Goal: Task Accomplishment & Management: Manage account settings

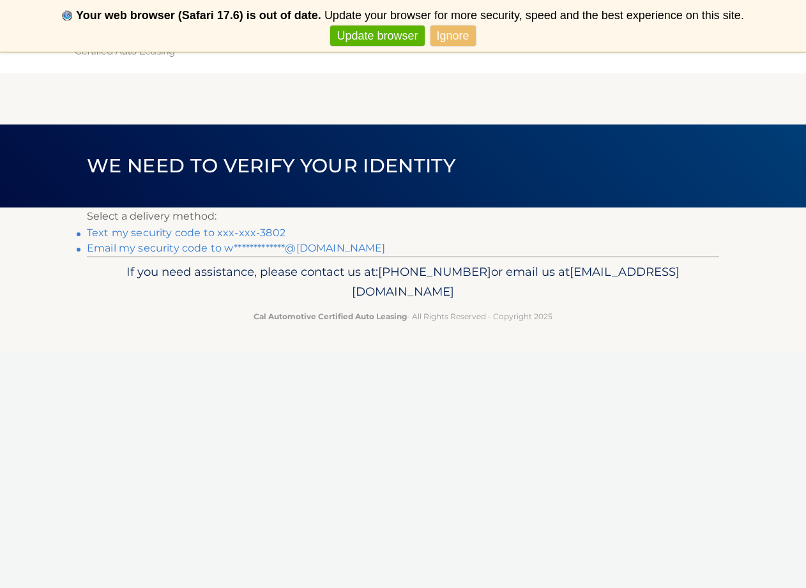
click at [174, 233] on link "Text my security code to xxx-xxx-3802" at bounding box center [186, 233] width 199 height 12
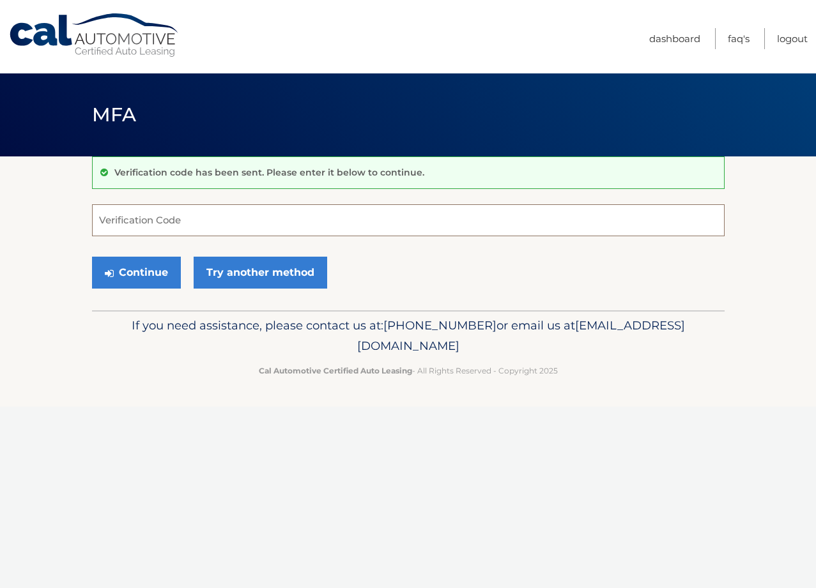
click at [151, 225] on input "Verification Code" at bounding box center [408, 220] width 632 height 32
type input "569391"
click at [142, 268] on button "Continue" at bounding box center [136, 273] width 89 height 32
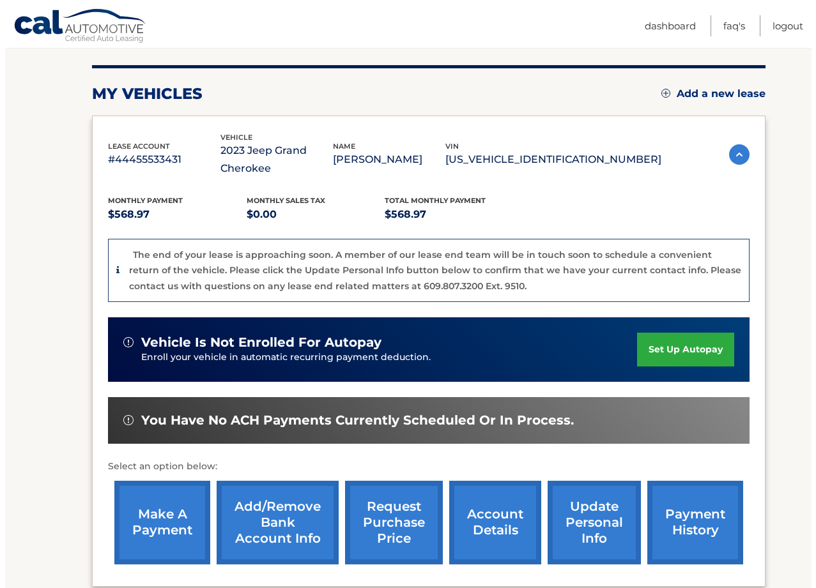
scroll to position [196, 0]
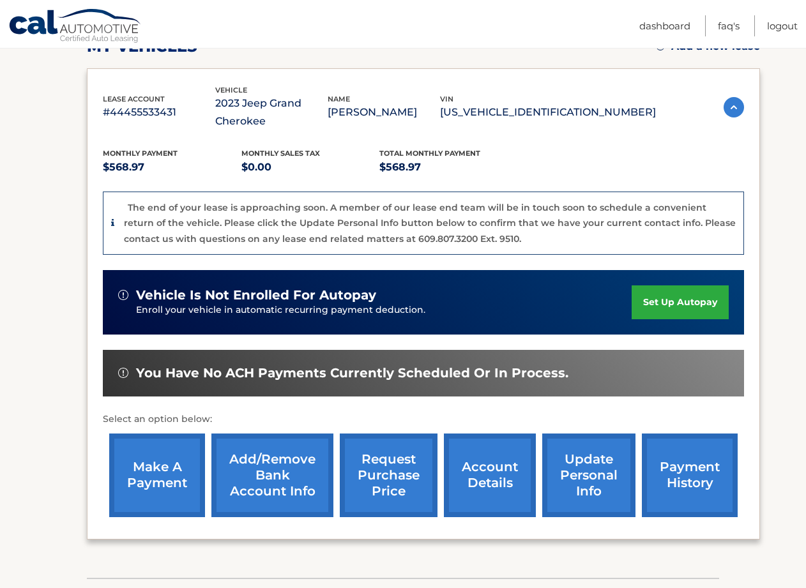
click at [389, 482] on link "request purchase price" at bounding box center [389, 476] width 98 height 84
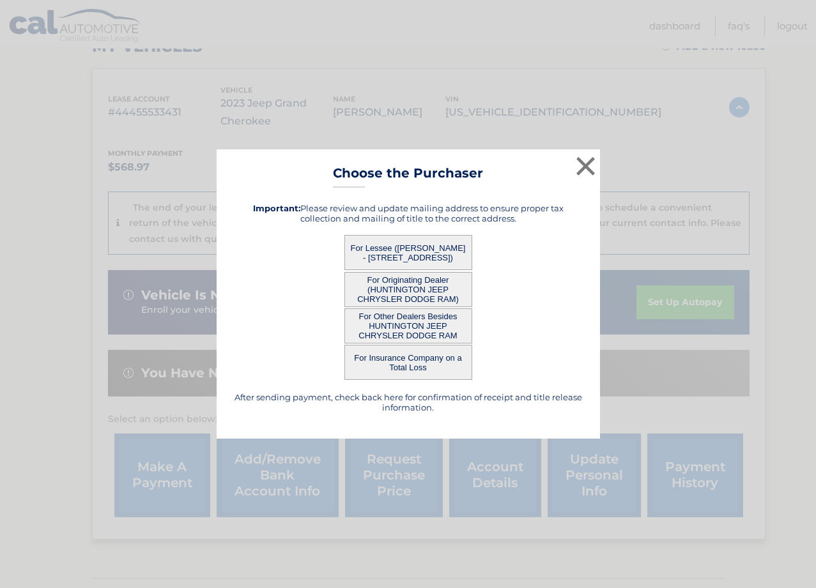
click at [391, 245] on button "For Lessee ([PERSON_NAME] - [STREET_ADDRESS])" at bounding box center [408, 252] width 128 height 35
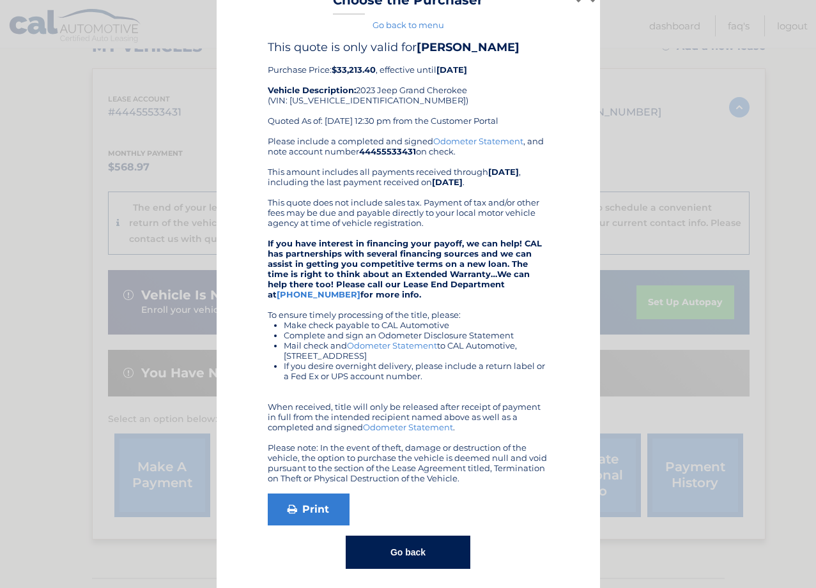
scroll to position [30, 0]
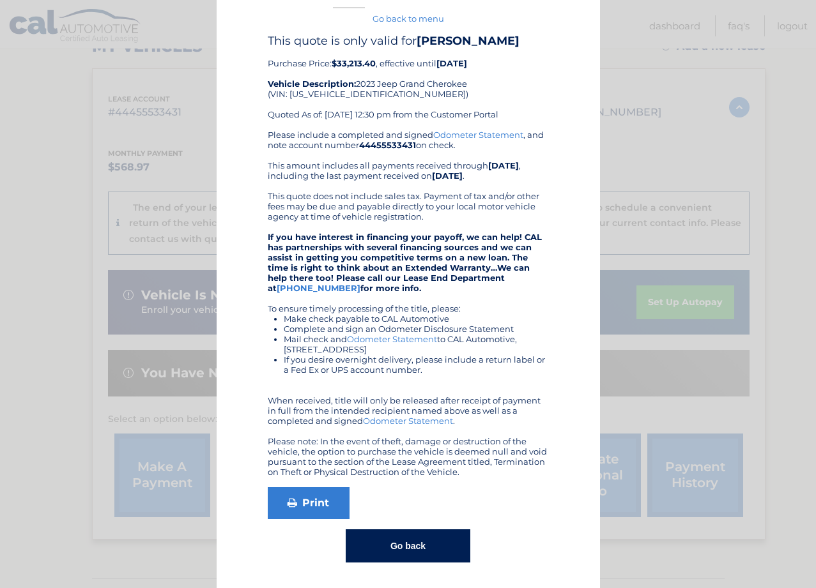
click at [399, 548] on button "Go back" at bounding box center [408, 545] width 125 height 33
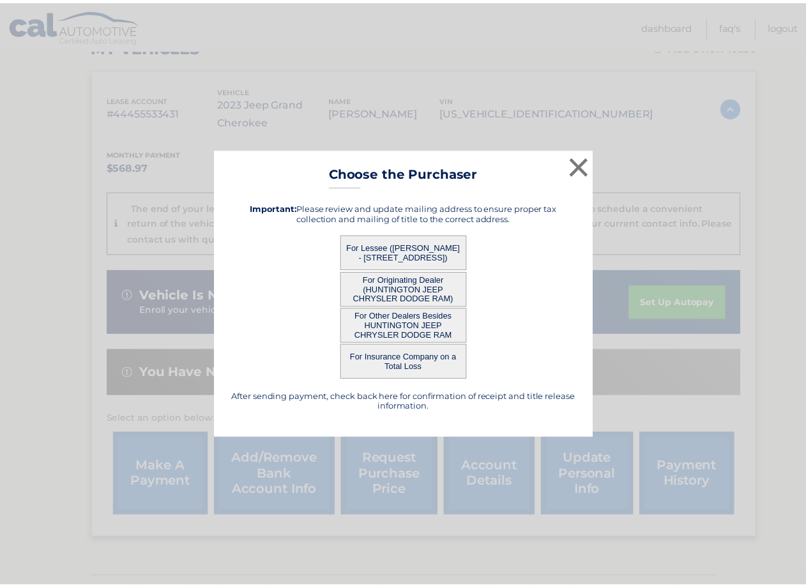
scroll to position [0, 0]
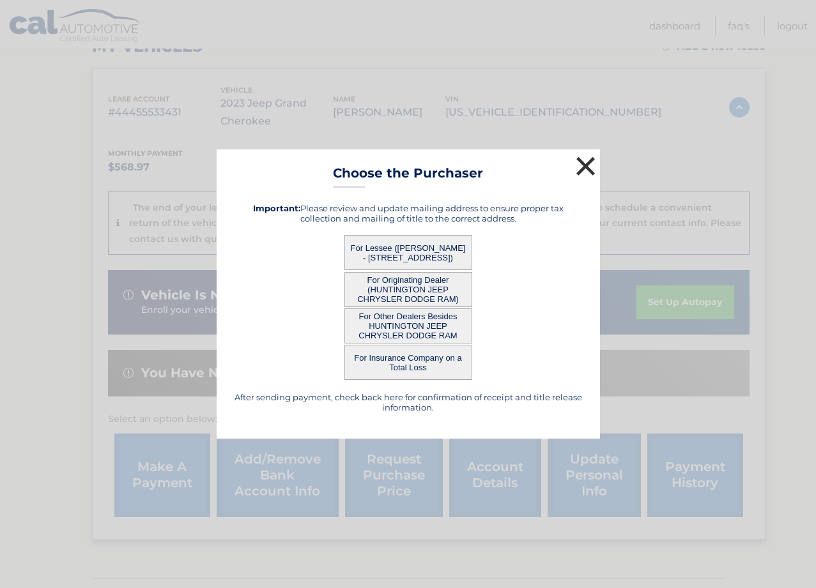
click at [588, 166] on button "×" at bounding box center [586, 166] width 26 height 26
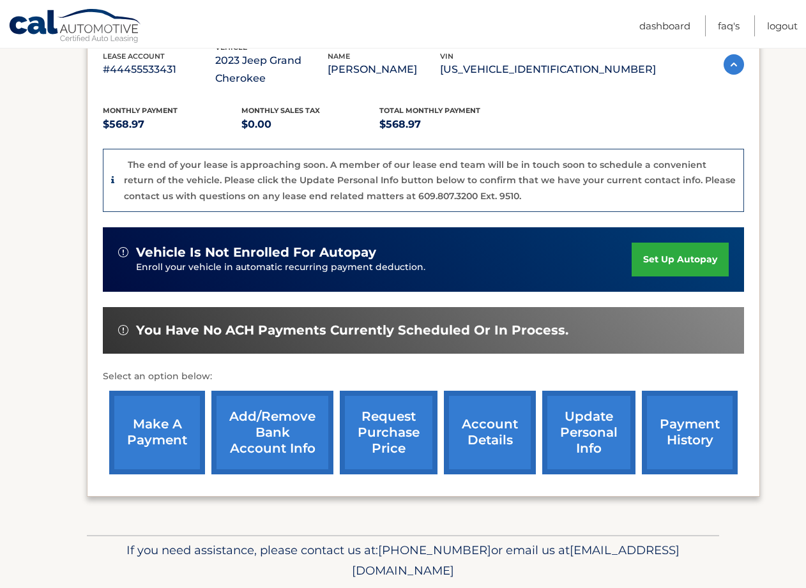
scroll to position [278, 0]
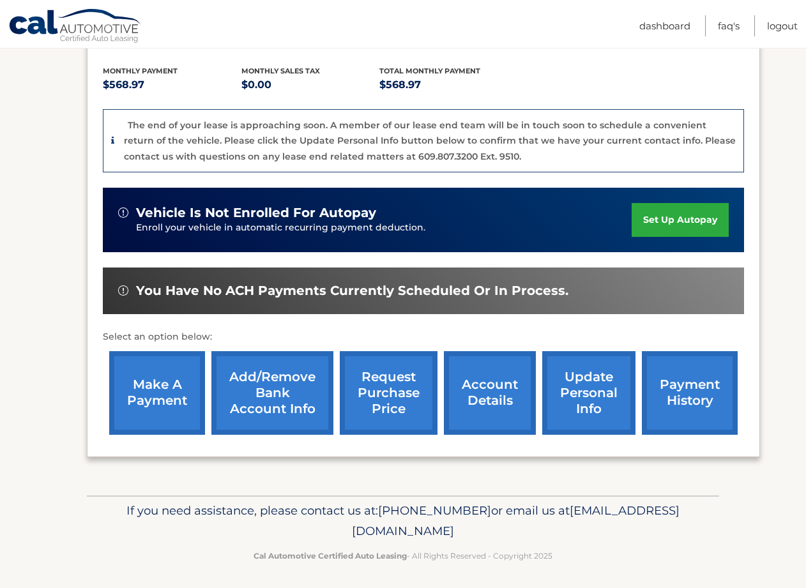
click at [503, 379] on link "account details" at bounding box center [490, 393] width 92 height 84
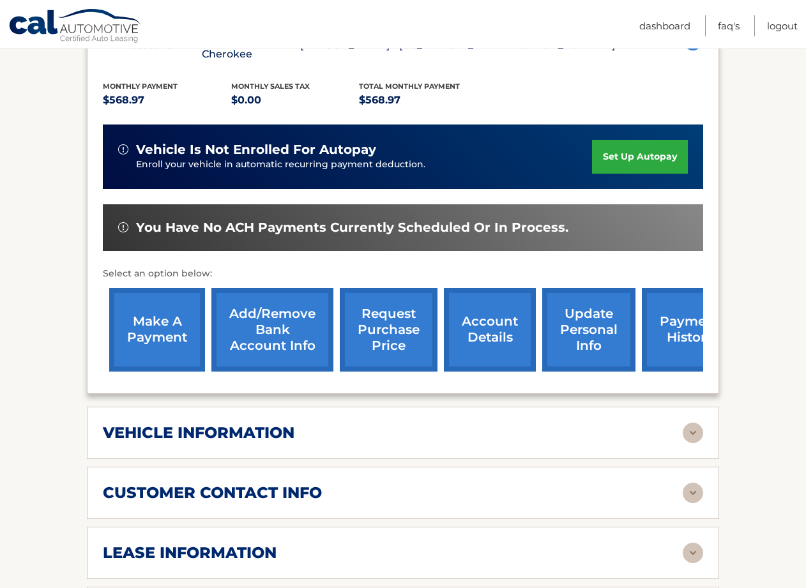
scroll to position [312, 0]
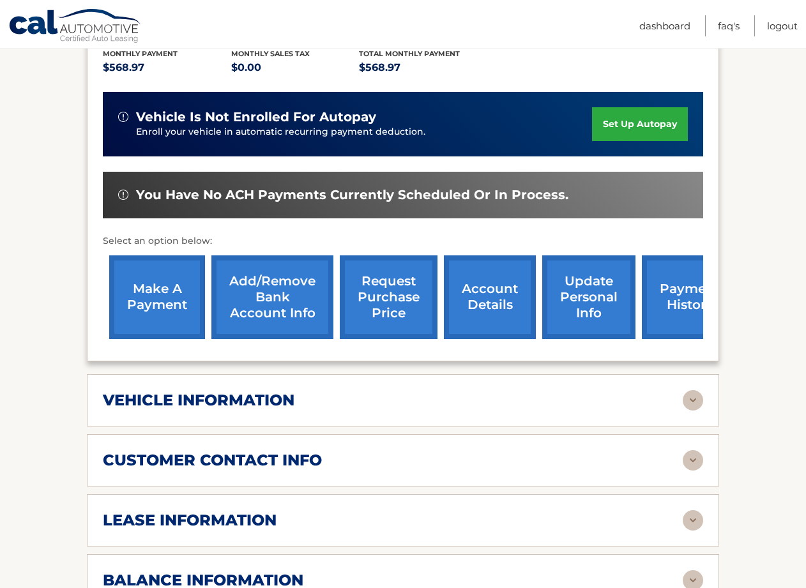
click at [697, 396] on img at bounding box center [693, 400] width 20 height 20
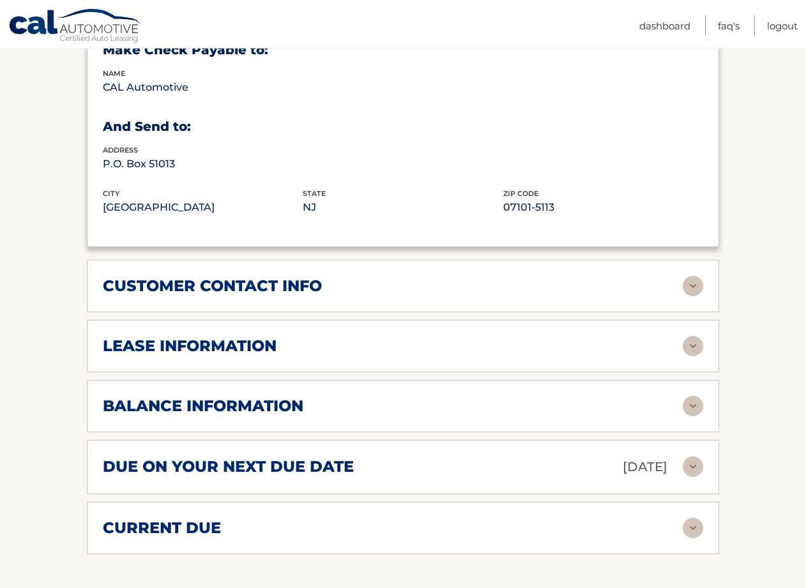
scroll to position [847, 0]
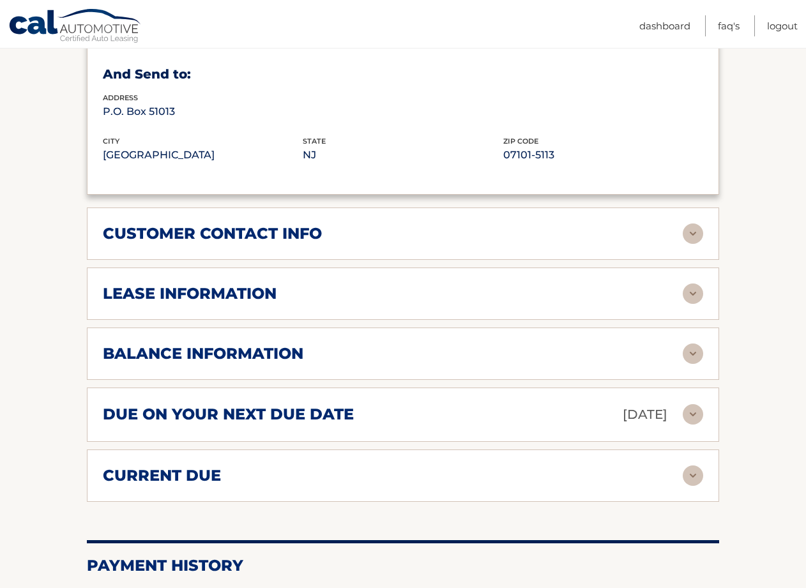
click at [695, 289] on img at bounding box center [693, 294] width 20 height 20
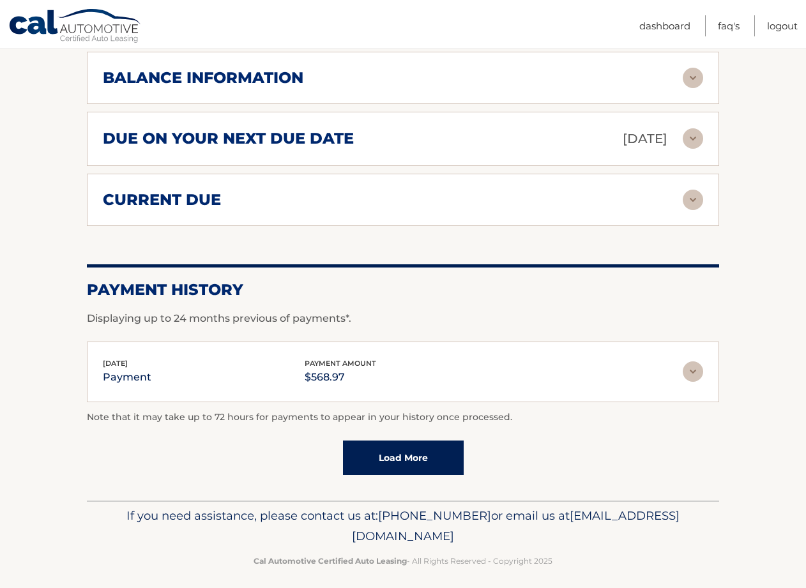
scroll to position [0, 0]
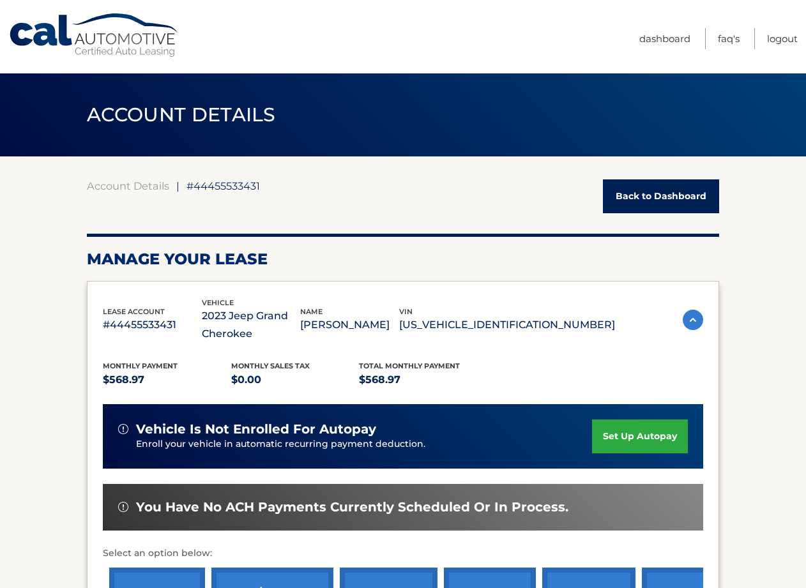
click at [629, 202] on link "Back to Dashboard" at bounding box center [661, 196] width 116 height 34
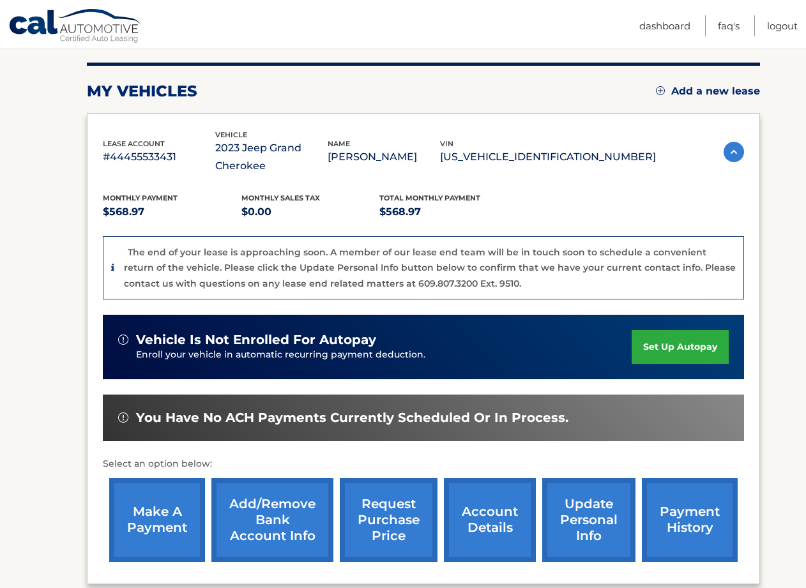
scroll to position [278, 0]
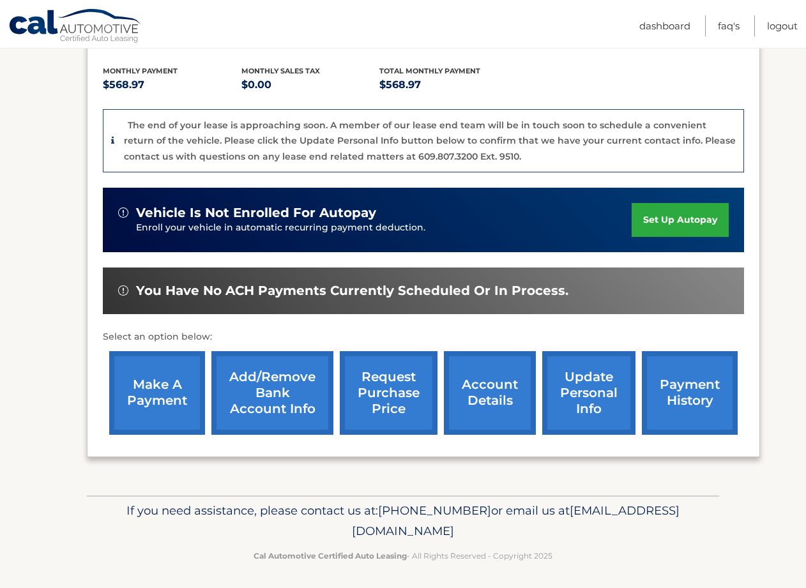
click at [694, 383] on link "payment history" at bounding box center [690, 393] width 96 height 84
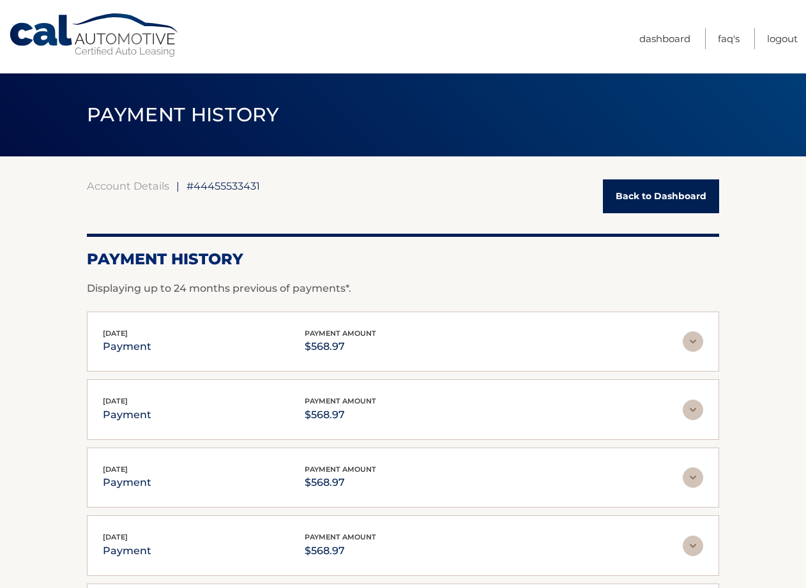
click at [676, 188] on link "Back to Dashboard" at bounding box center [661, 196] width 116 height 34
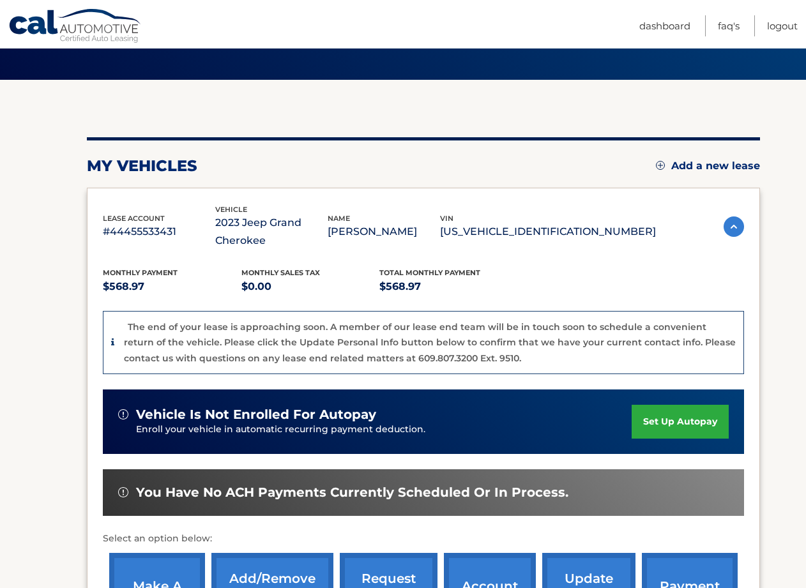
scroll to position [210, 0]
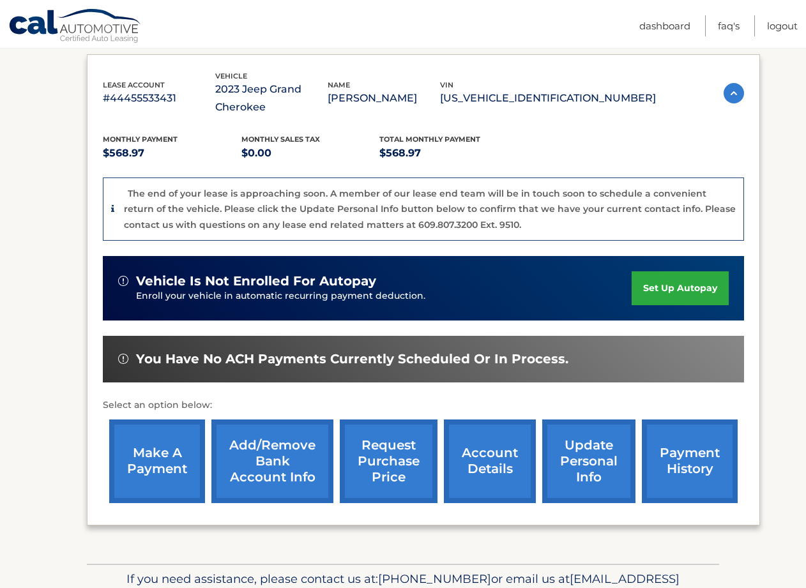
click at [497, 461] on link "account details" at bounding box center [490, 462] width 92 height 84
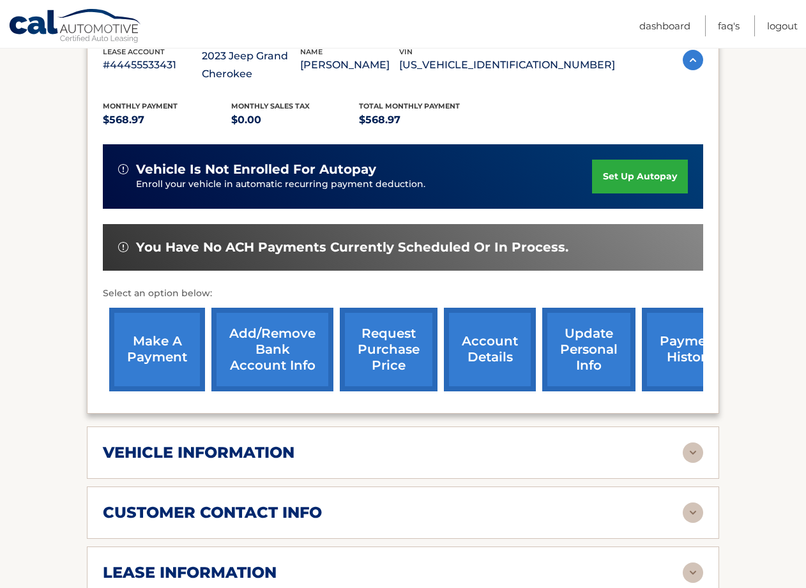
scroll to position [285, 0]
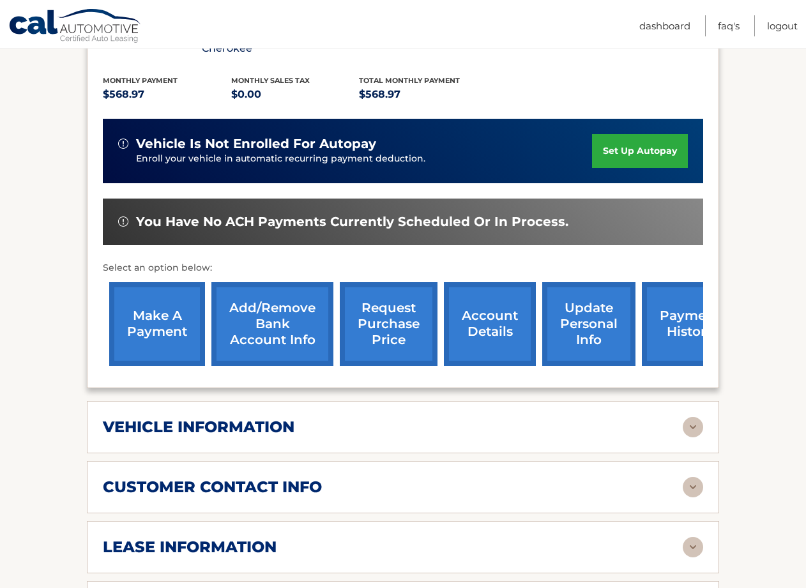
click at [694, 420] on img at bounding box center [693, 427] width 20 height 20
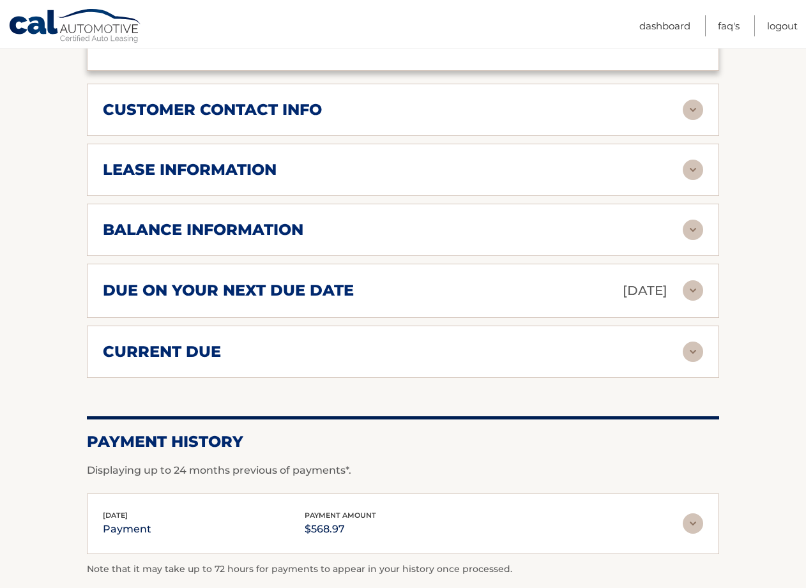
scroll to position [1125, 0]
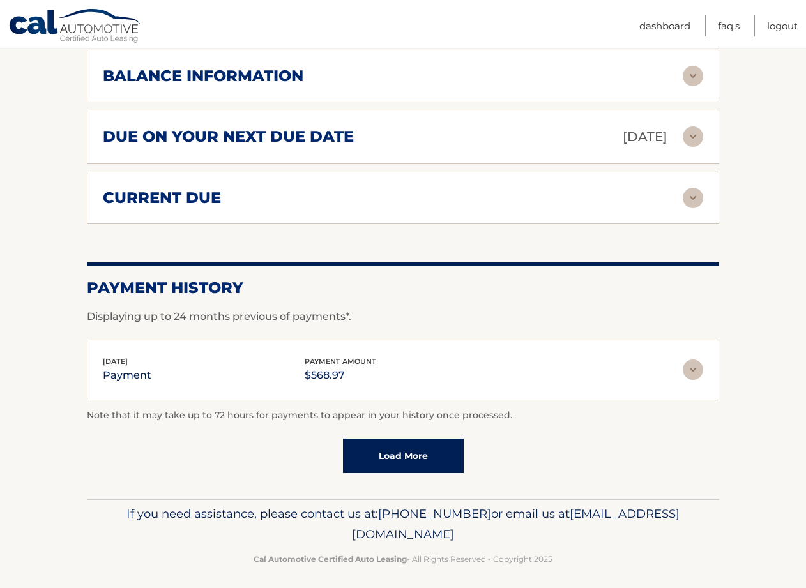
click at [447, 453] on link "Load More" at bounding box center [403, 456] width 121 height 34
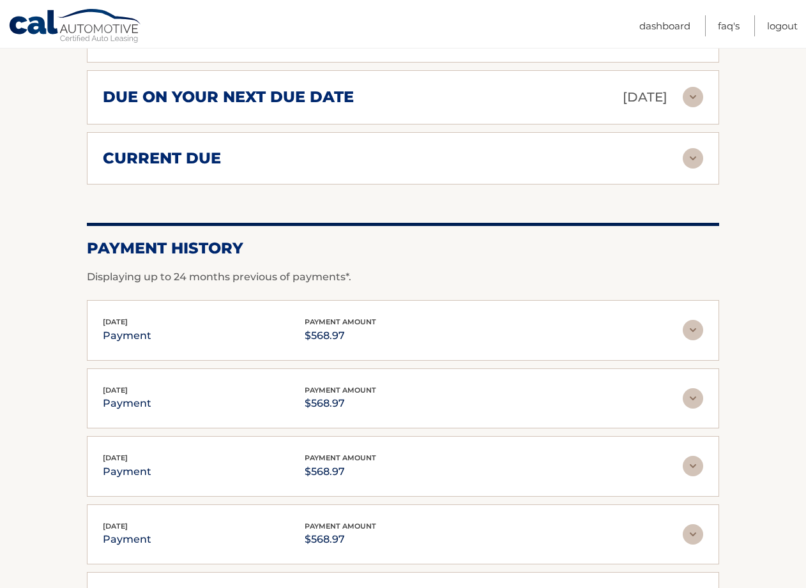
scroll to position [1463, 0]
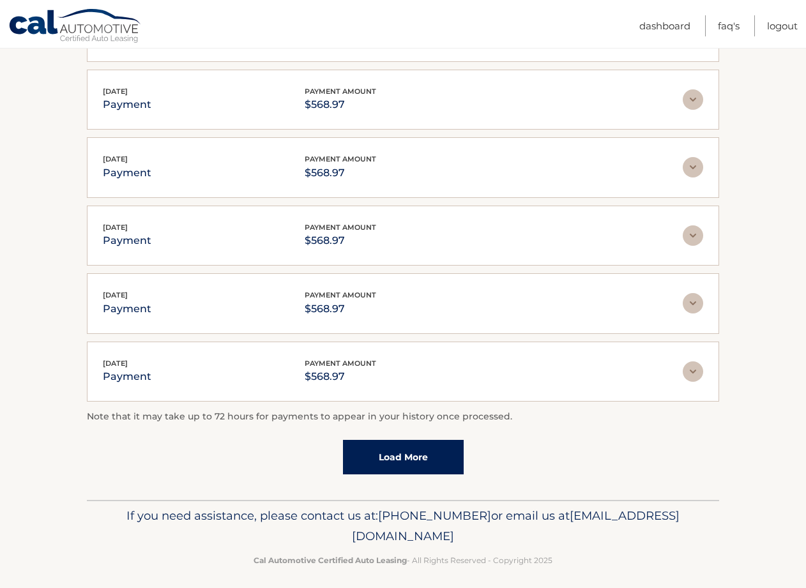
click at [447, 453] on link "Load More" at bounding box center [403, 457] width 121 height 34
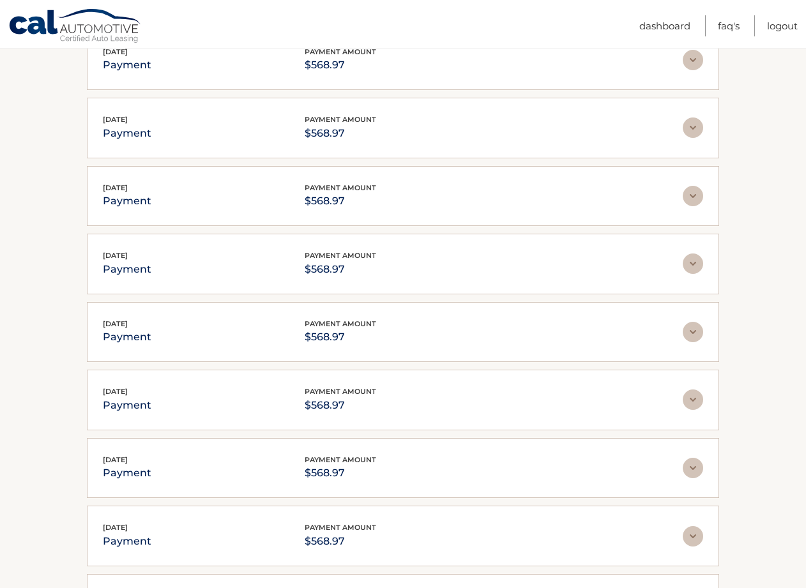
scroll to position [1802, 0]
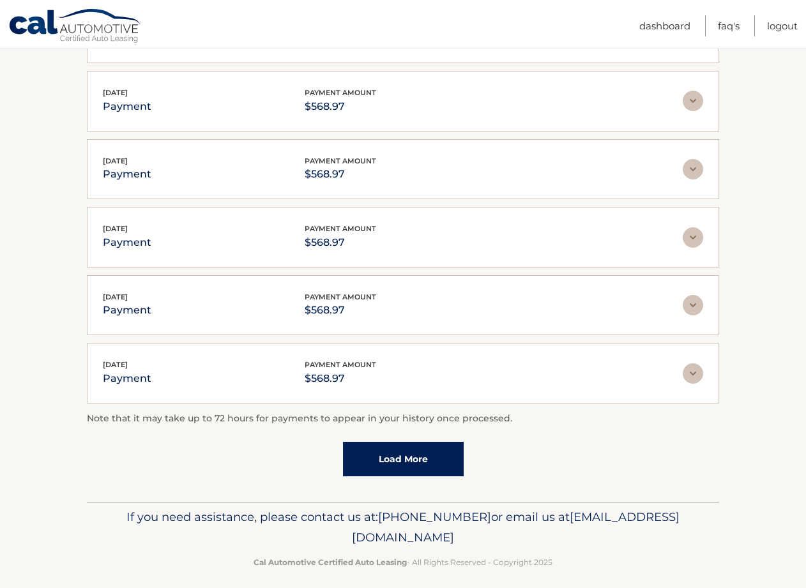
click at [447, 453] on link "Load More" at bounding box center [403, 459] width 121 height 34
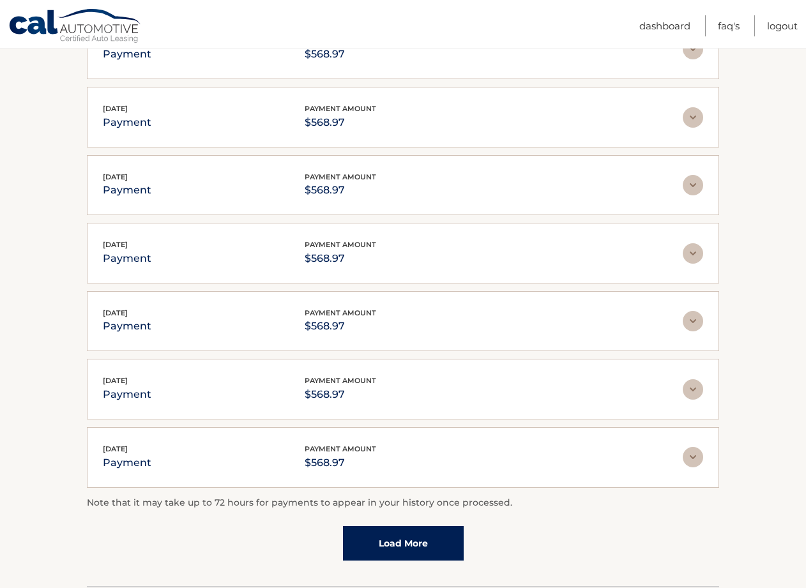
scroll to position [2140, 0]
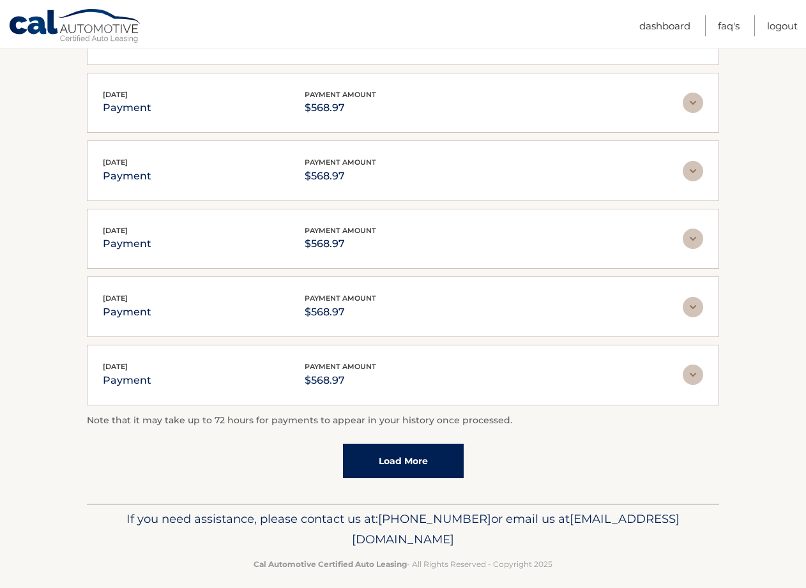
click at [447, 453] on link "Load More" at bounding box center [403, 461] width 121 height 34
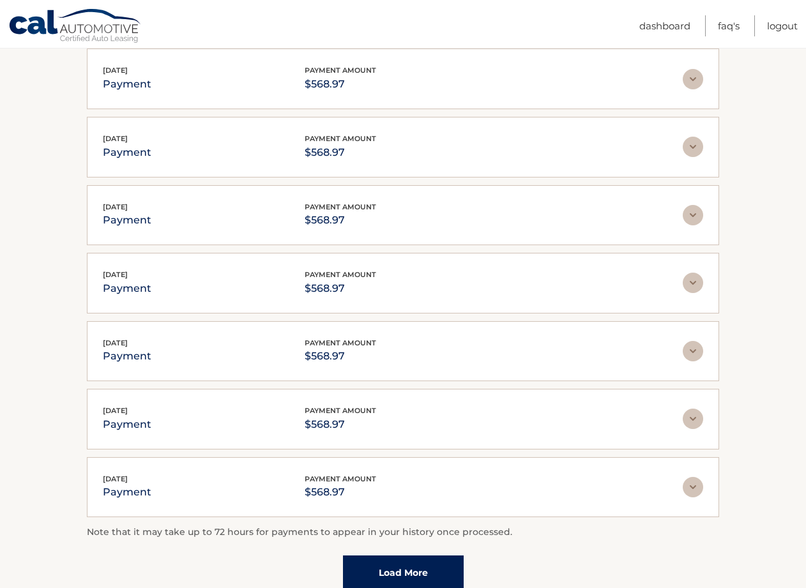
scroll to position [2479, 0]
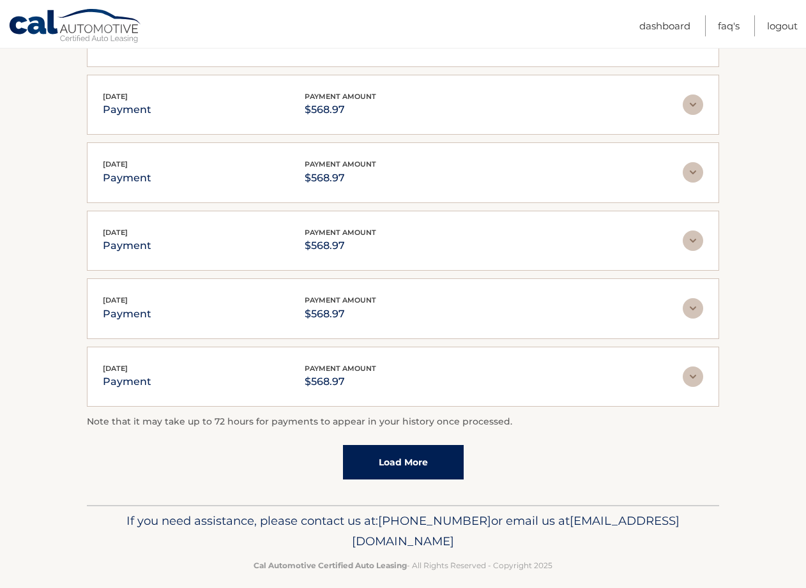
click at [423, 453] on link "Load More" at bounding box center [403, 462] width 121 height 34
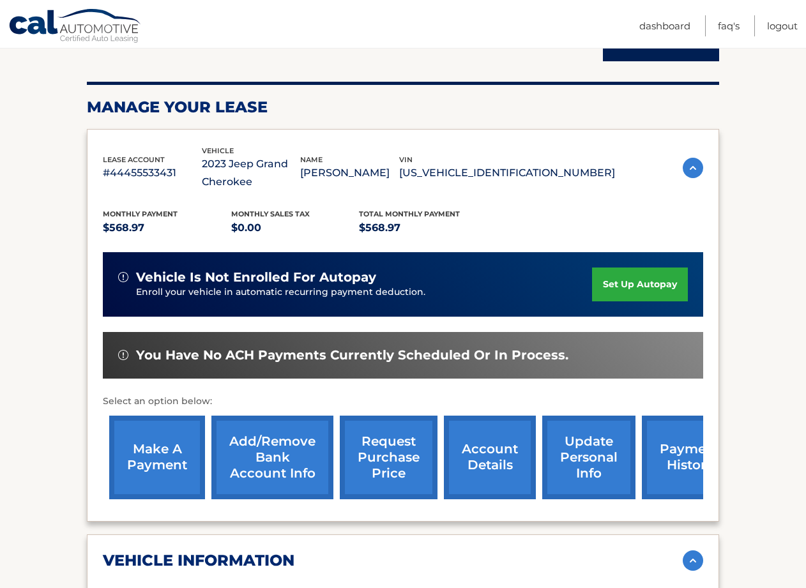
scroll to position [0, 0]
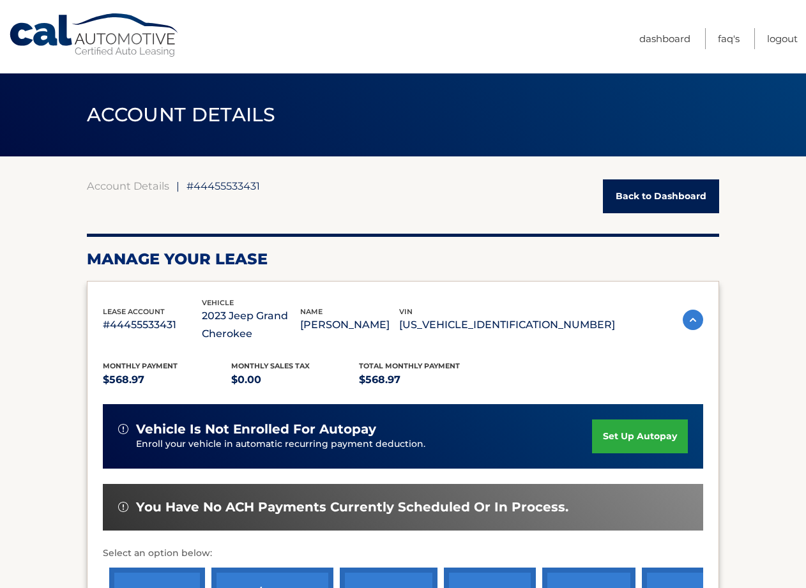
click at [694, 317] on img at bounding box center [693, 320] width 20 height 20
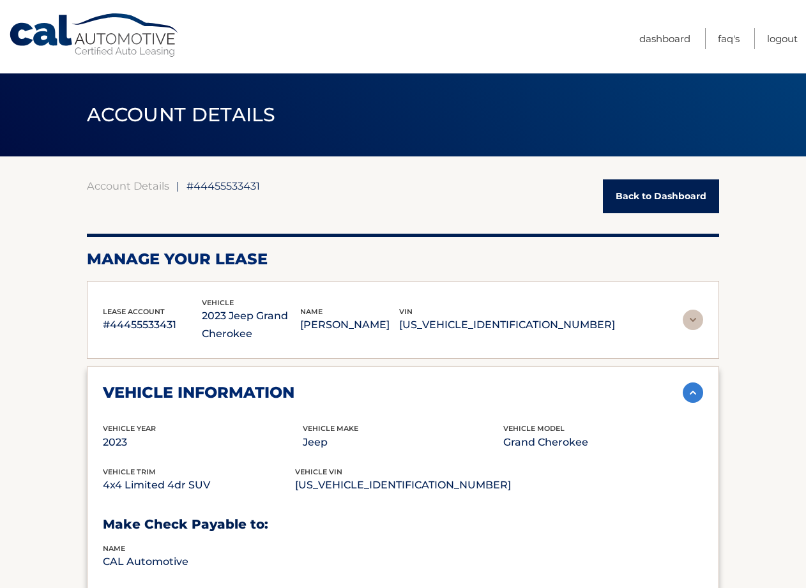
click at [694, 195] on link "Back to Dashboard" at bounding box center [661, 196] width 116 height 34
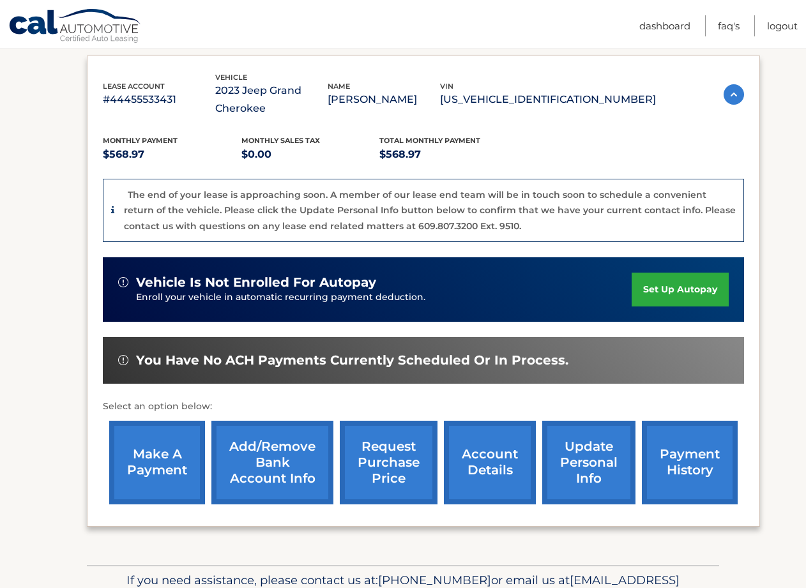
scroll to position [120, 0]
